Goal: Find specific page/section

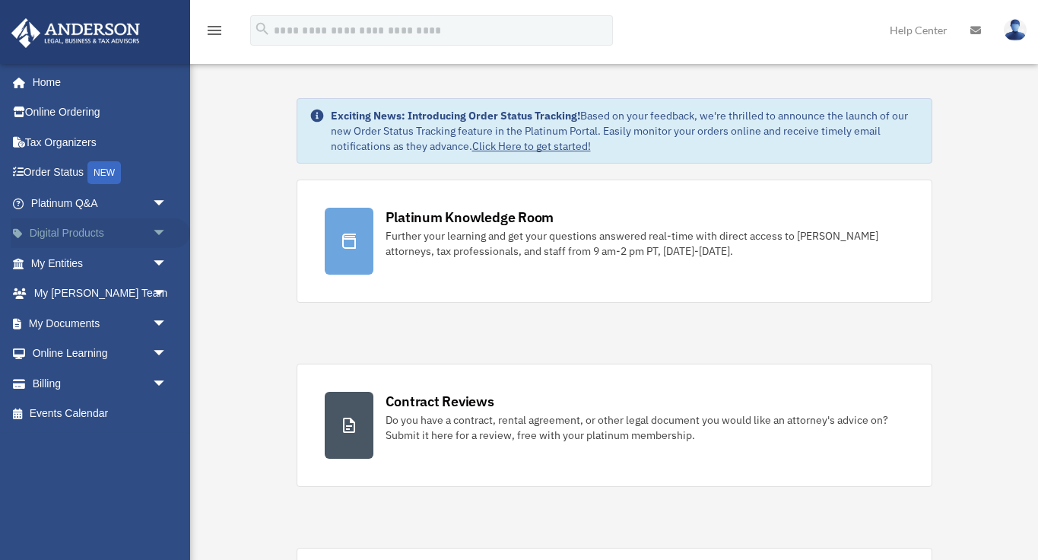
click at [164, 242] on span "arrow_drop_down" at bounding box center [167, 233] width 30 height 31
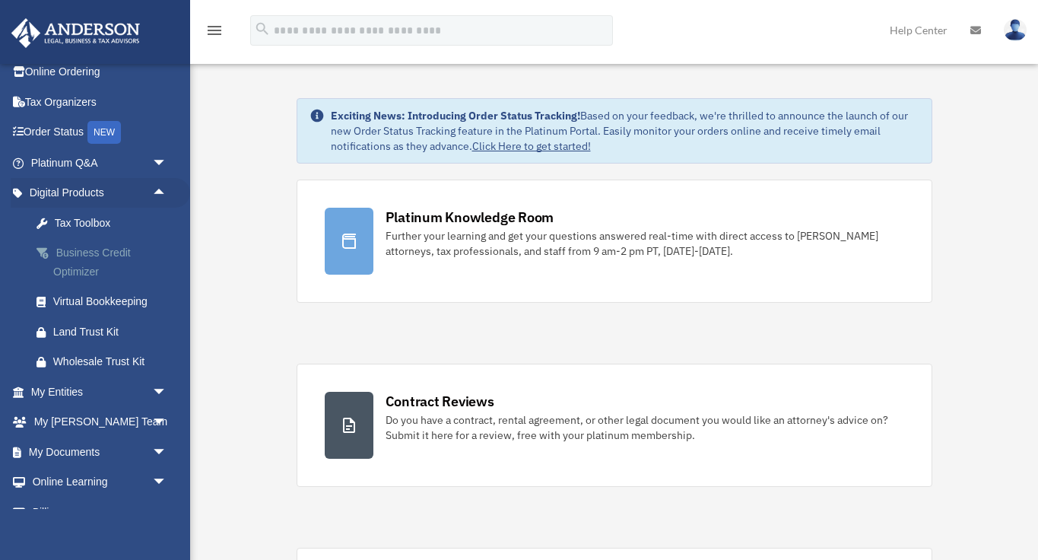
scroll to position [43, 0]
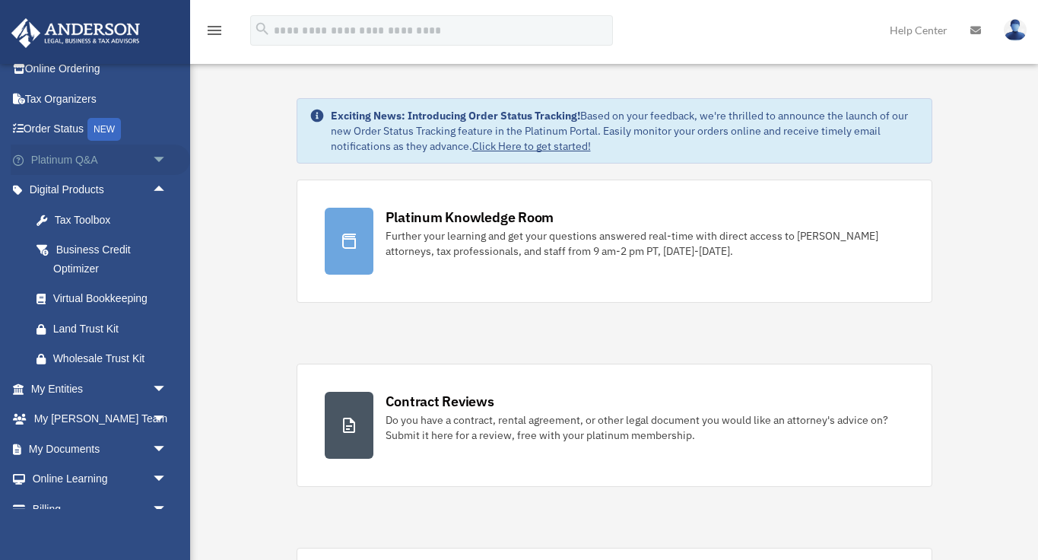
click at [158, 160] on span "arrow_drop_down" at bounding box center [167, 160] width 30 height 31
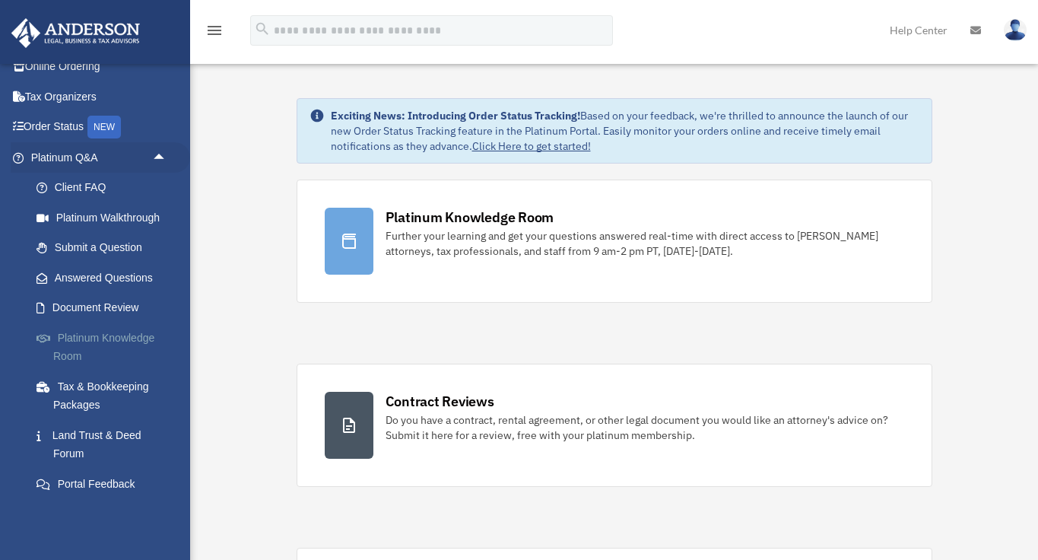
scroll to position [29, 0]
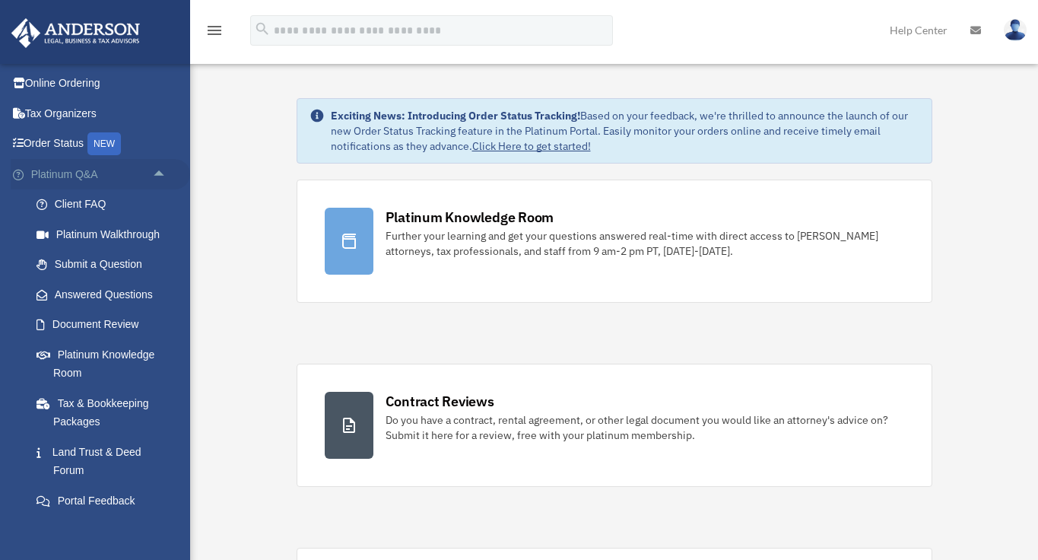
click at [163, 168] on span "arrow_drop_up" at bounding box center [167, 174] width 30 height 31
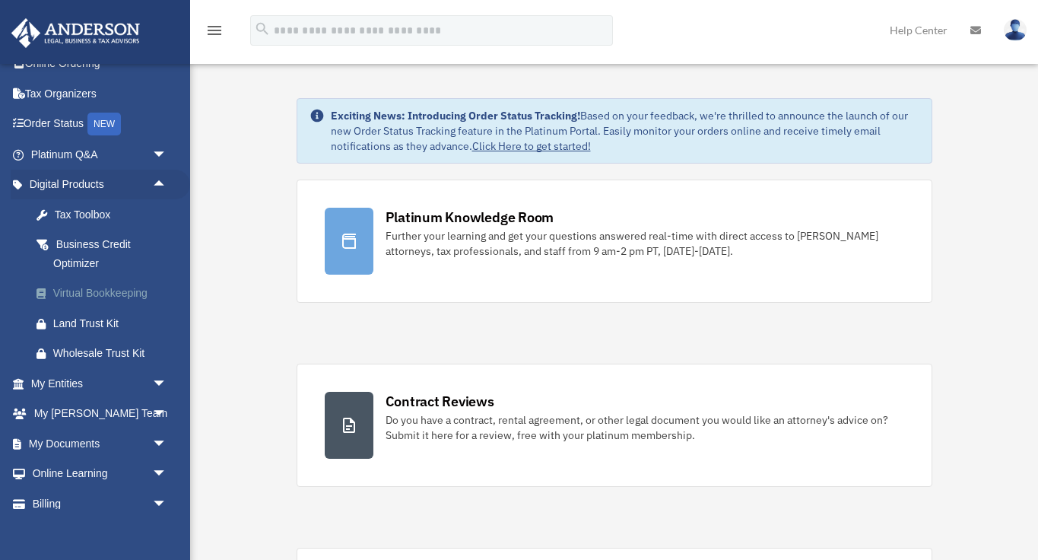
scroll to position [61, 0]
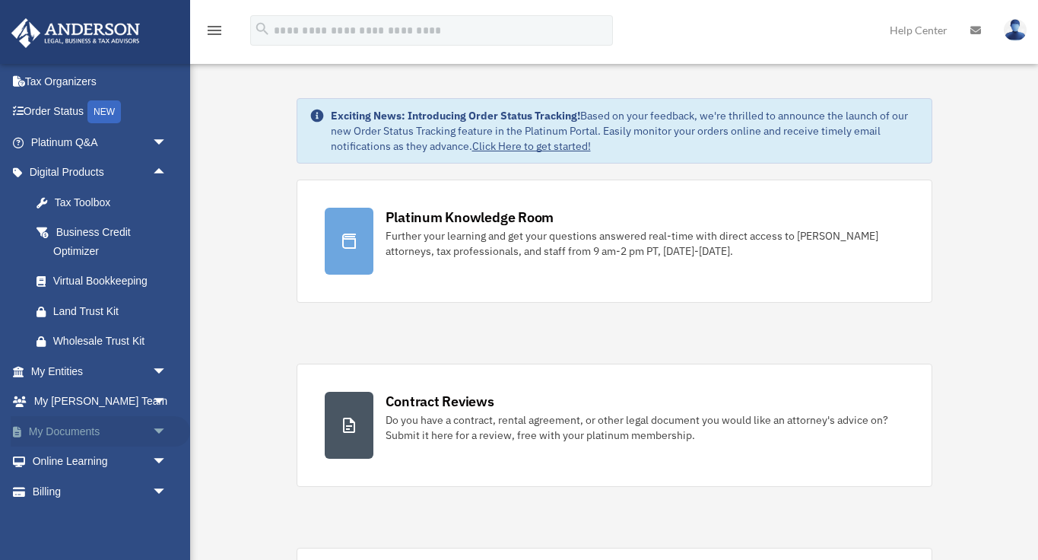
click at [160, 430] on span "arrow_drop_down" at bounding box center [167, 431] width 30 height 31
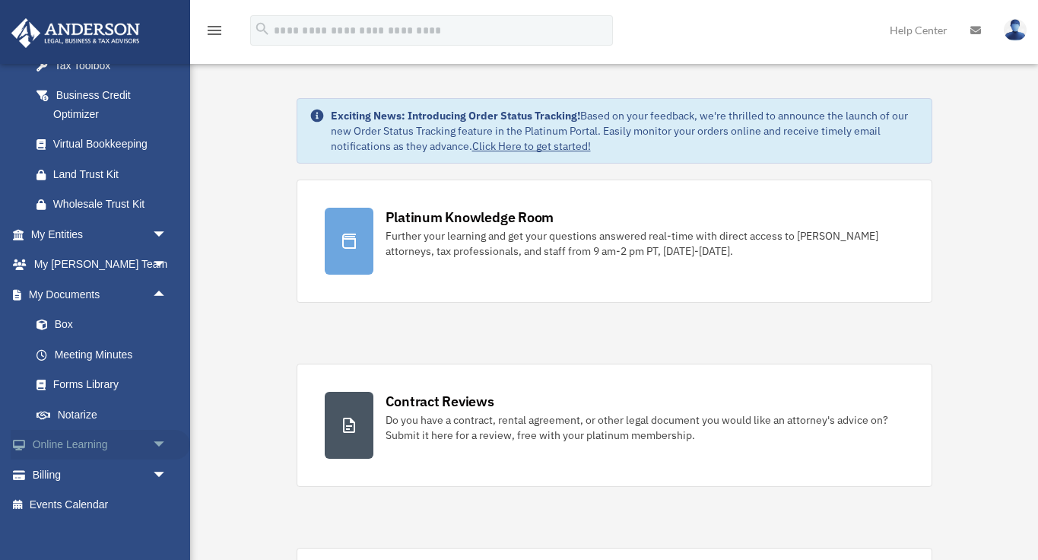
scroll to position [204, 0]
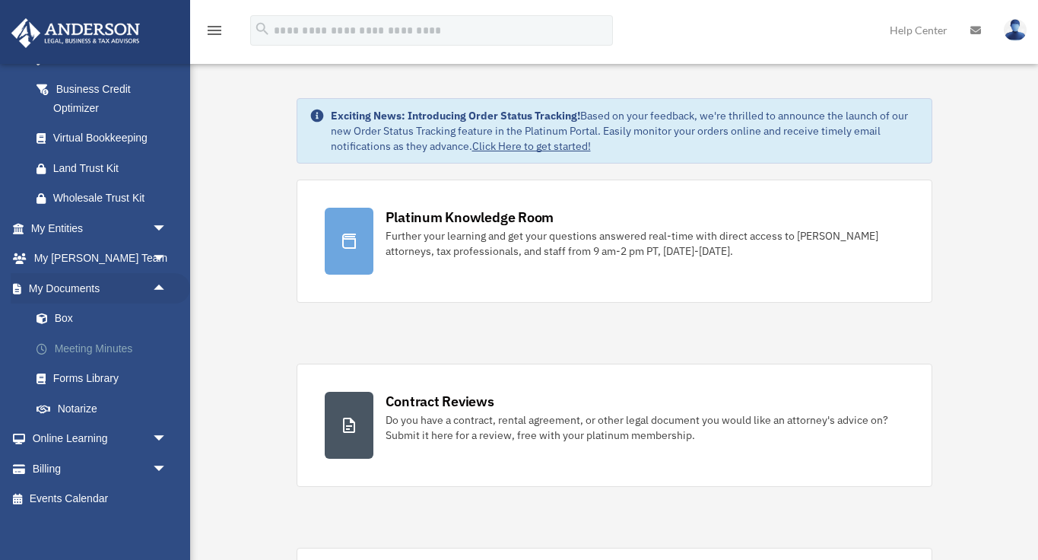
click at [118, 355] on link "Meeting Minutes" at bounding box center [105, 348] width 169 height 30
